Goal: Task Accomplishment & Management: Manage account settings

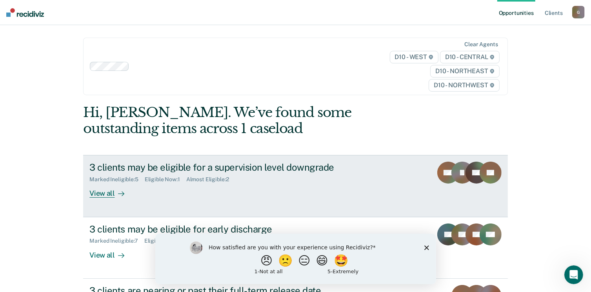
click at [90, 183] on div "View all" at bounding box center [111, 190] width 44 height 15
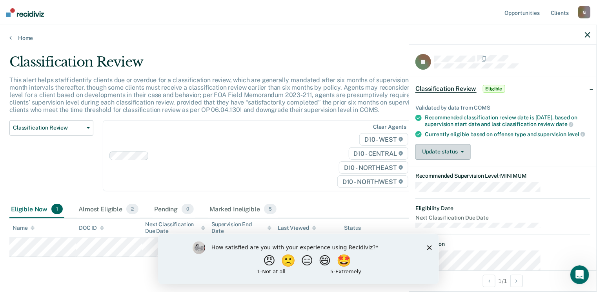
click at [470, 144] on button "Update status" at bounding box center [442, 152] width 55 height 16
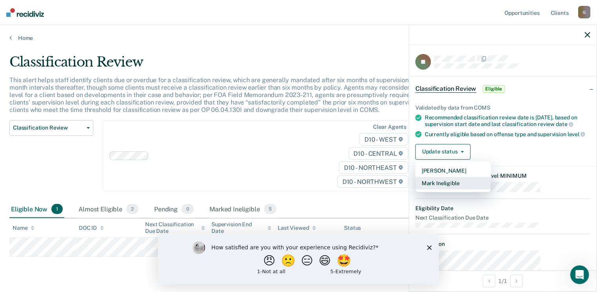
click at [486, 177] on button "Mark Ineligible" at bounding box center [453, 183] width 76 height 13
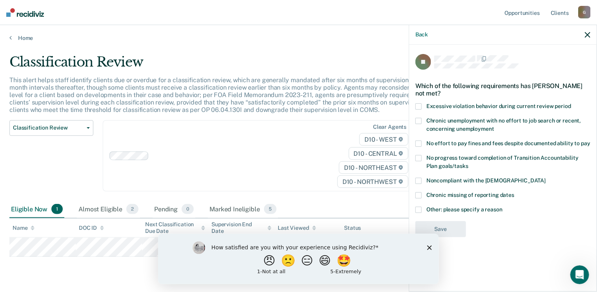
click at [421, 141] on span at bounding box center [418, 144] width 6 height 6
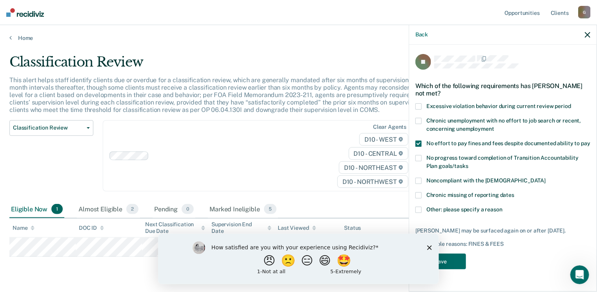
click at [421, 178] on span at bounding box center [418, 181] width 6 height 6
click at [466, 254] on button "Save" at bounding box center [440, 262] width 51 height 16
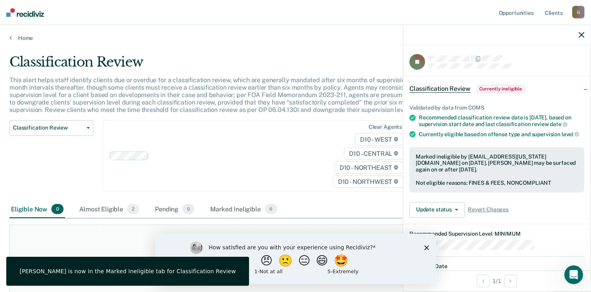
click at [582, 32] on icon "button" at bounding box center [581, 34] width 5 height 5
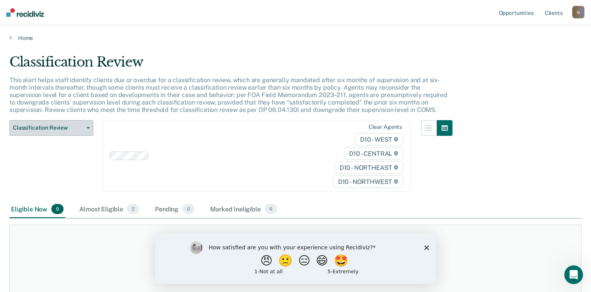
click at [78, 125] on span "Classification Review" at bounding box center [48, 128] width 71 height 7
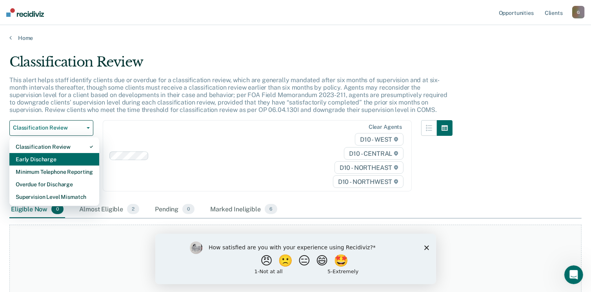
click at [47, 153] on div "Early Discharge" at bounding box center [54, 159] width 77 height 13
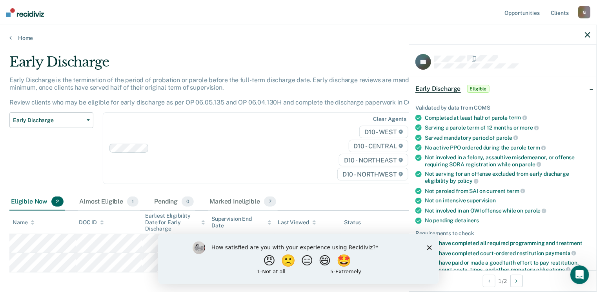
click at [464, 292] on icon "button" at bounding box center [462, 297] width 3 height 2
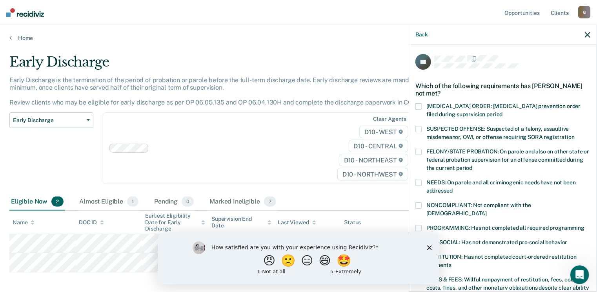
click at [421, 203] on span at bounding box center [418, 206] width 6 height 6
click at [421, 277] on span at bounding box center [418, 280] width 6 height 6
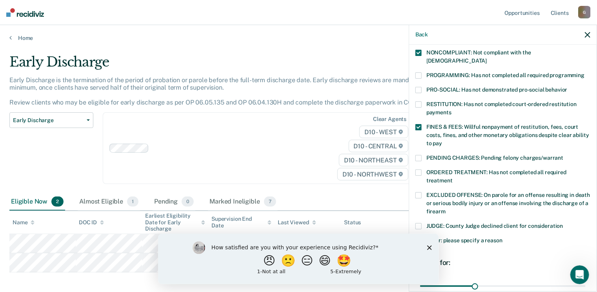
scroll to position [162, 0]
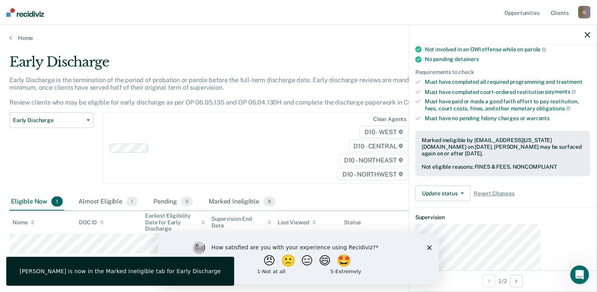
scroll to position [114, 0]
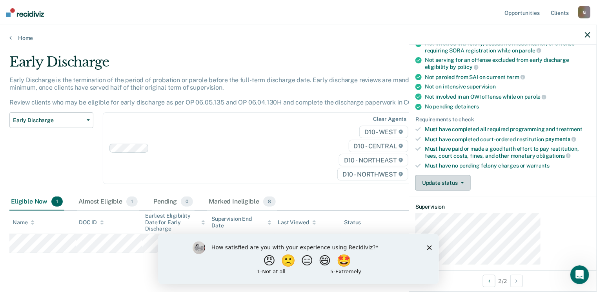
click at [470, 175] on button "Update status" at bounding box center [442, 183] width 55 height 16
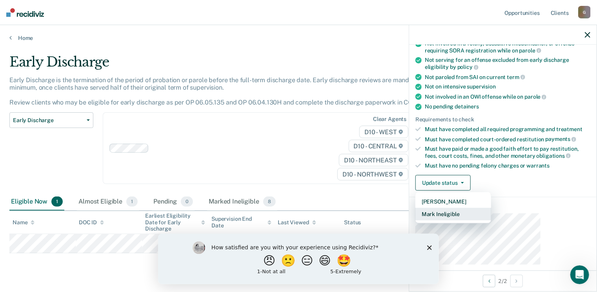
click at [488, 208] on button "Mark Ineligible" at bounding box center [453, 214] width 76 height 13
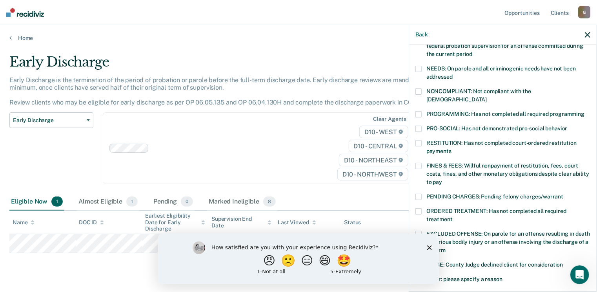
click at [421, 163] on span at bounding box center [418, 166] width 6 height 6
click at [466, 111] on label "PROGRAMMING: Has not completed all required programming" at bounding box center [502, 115] width 175 height 8
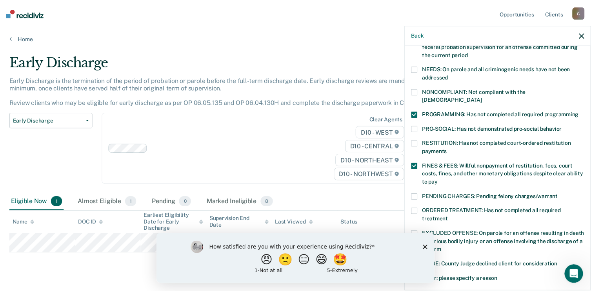
scroll to position [162, 0]
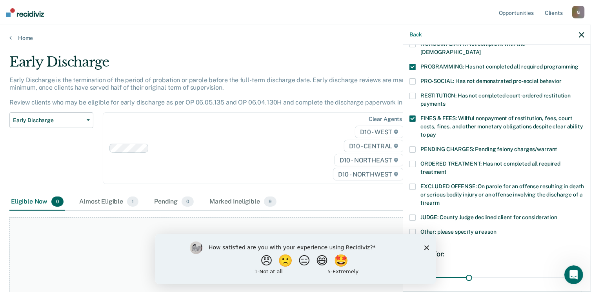
scroll to position [158, 0]
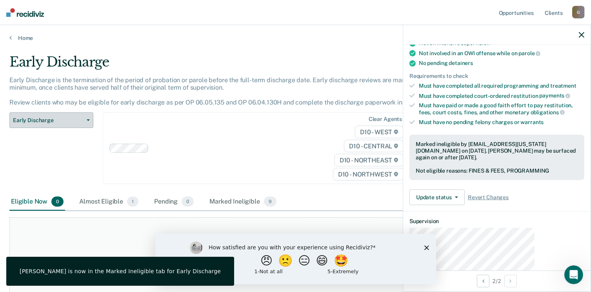
click at [83, 113] on button "Early Discharge" at bounding box center [51, 121] width 84 height 16
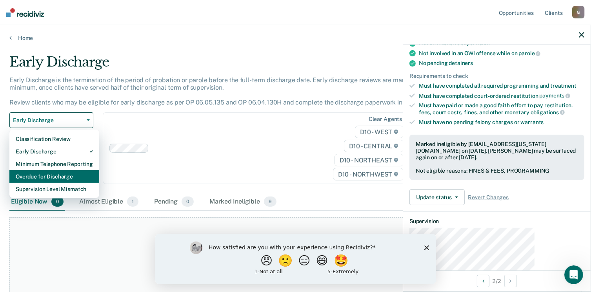
click at [37, 171] on div "Overdue for Discharge" at bounding box center [54, 177] width 77 height 13
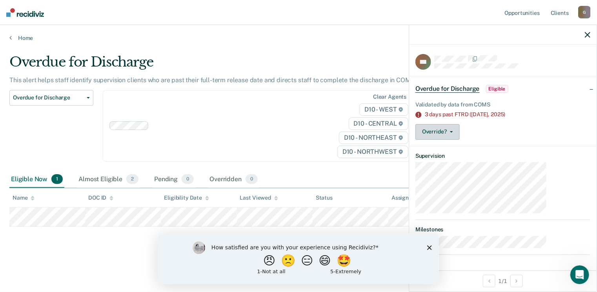
click at [459, 124] on button "Override?" at bounding box center [437, 132] width 44 height 16
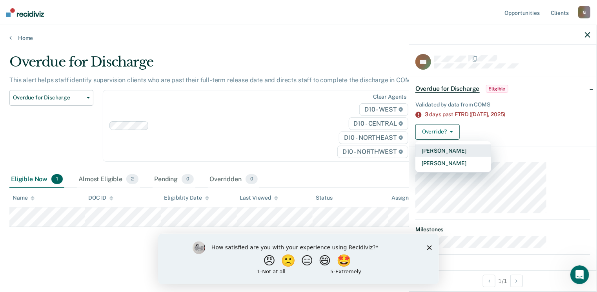
click at [481, 145] on button "[PERSON_NAME]" at bounding box center [453, 151] width 76 height 13
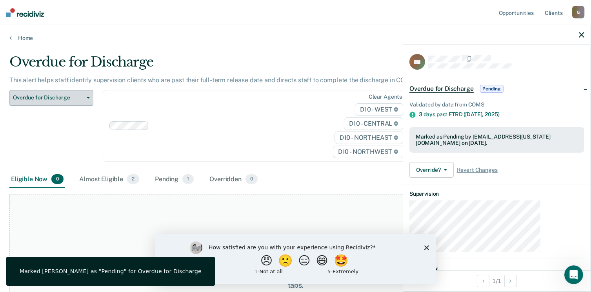
click at [87, 97] on icon "button" at bounding box center [88, 98] width 3 height 2
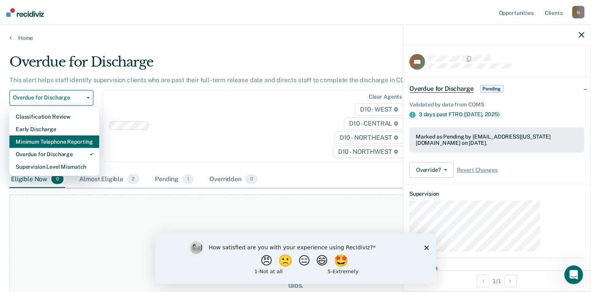
click at [65, 136] on div "Minimum Telephone Reporting" at bounding box center [54, 142] width 77 height 13
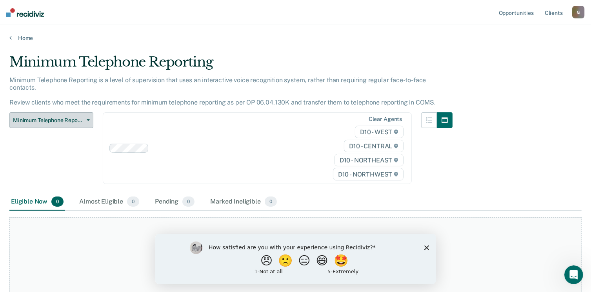
click at [85, 113] on button "Minimum Telephone Reporting" at bounding box center [51, 121] width 84 height 16
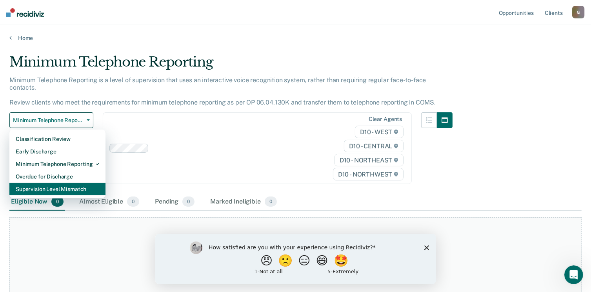
click at [43, 183] on div "Supervision Level Mismatch" at bounding box center [57, 189] width 83 height 13
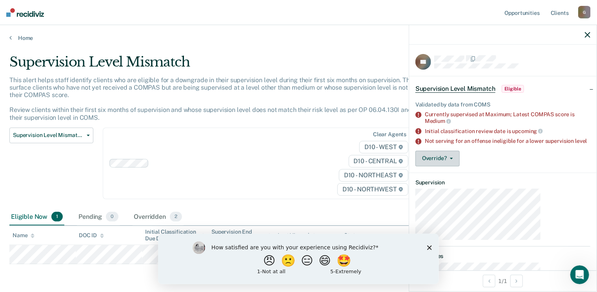
click at [459, 151] on button "Override?" at bounding box center [437, 159] width 44 height 16
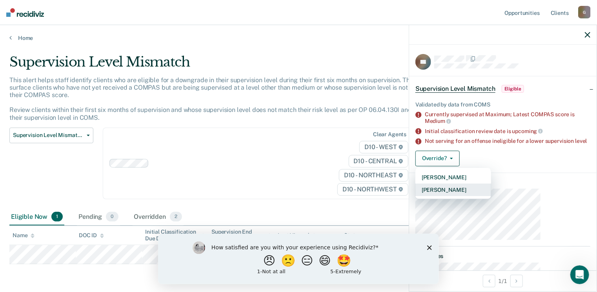
click at [486, 184] on button "[PERSON_NAME]" at bounding box center [453, 190] width 76 height 13
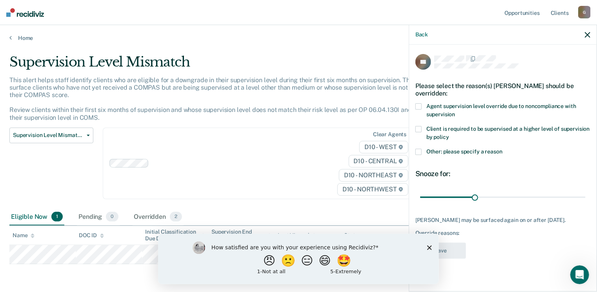
click at [421, 149] on span at bounding box center [418, 152] width 6 height 6
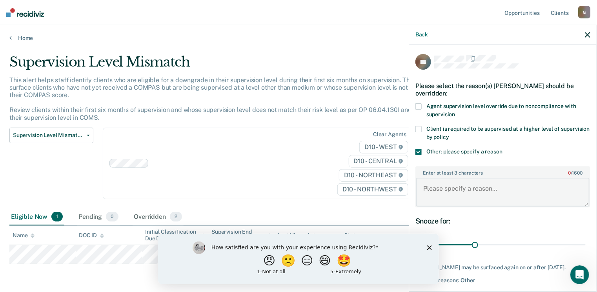
click at [489, 178] on textarea "Enter at least 3 characters 0 / 1600" at bounding box center [502, 192] width 173 height 29
type textarea "Recent Violation"
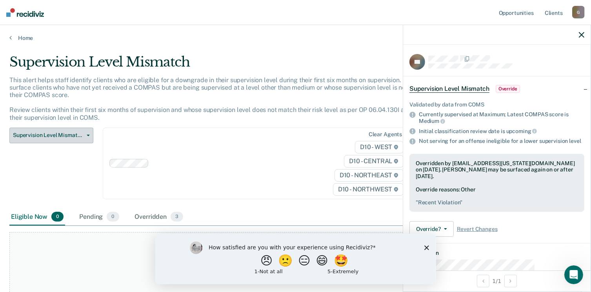
click at [85, 128] on button "Supervision Level Mismatch" at bounding box center [51, 136] width 84 height 16
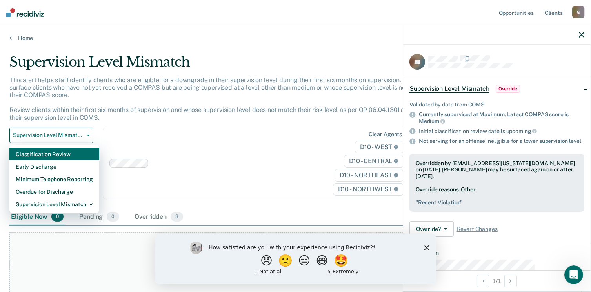
click at [68, 148] on div "Classification Review" at bounding box center [54, 154] width 77 height 13
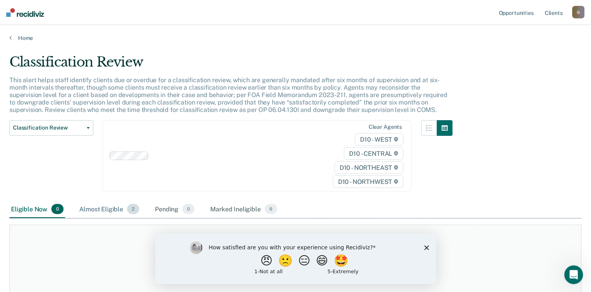
click at [78, 201] on div "Almost Eligible 2" at bounding box center [109, 209] width 63 height 17
